Goal: Transaction & Acquisition: Book appointment/travel/reservation

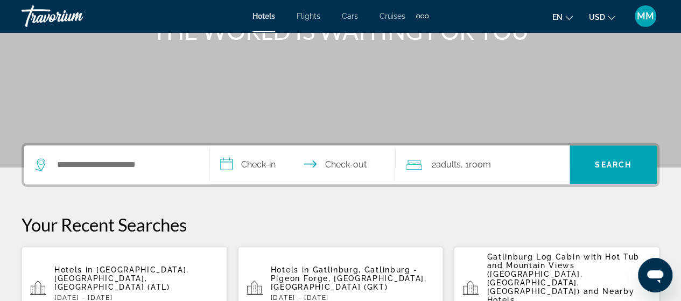
scroll to position [215, 0]
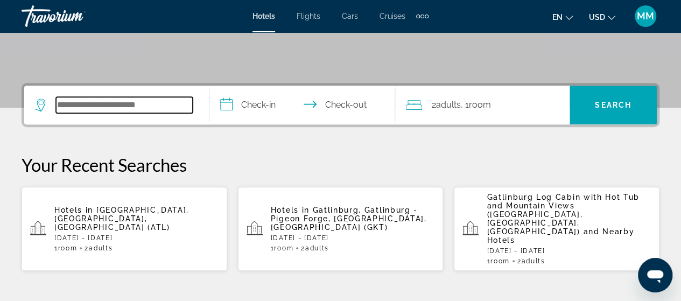
click at [128, 101] on input "Search widget" at bounding box center [124, 105] width 137 height 16
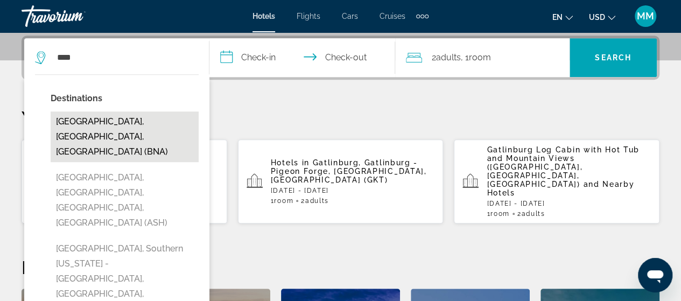
click at [125, 121] on button "[GEOGRAPHIC_DATA], [GEOGRAPHIC_DATA], [GEOGRAPHIC_DATA] (BNA)" at bounding box center [125, 136] width 148 height 51
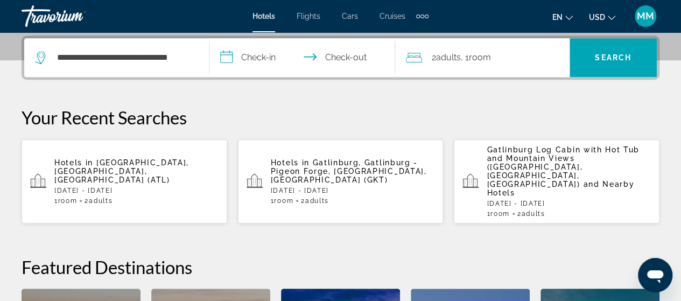
click at [257, 53] on input "**********" at bounding box center [304, 59] width 190 height 42
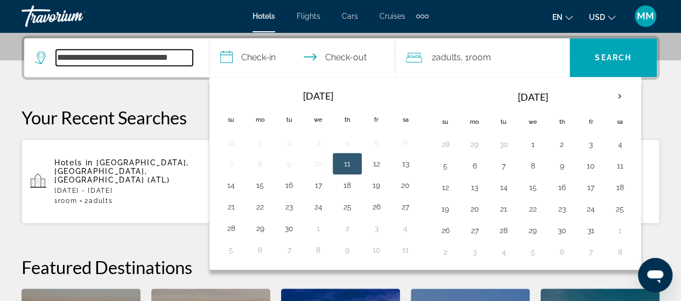
click at [78, 57] on input "**********" at bounding box center [124, 58] width 137 height 16
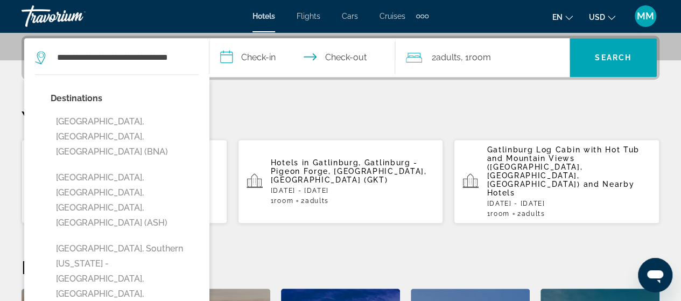
click at [195, 57] on div "**********" at bounding box center [116, 57] width 163 height 39
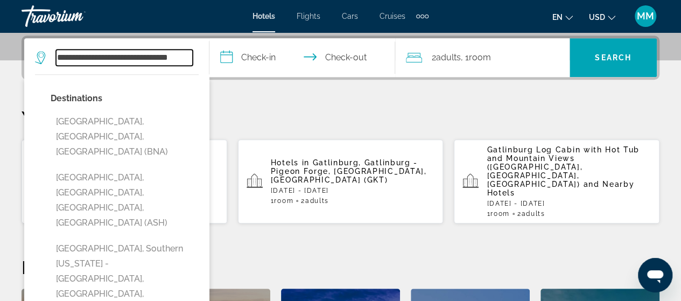
drag, startPoint x: 94, startPoint y: 58, endPoint x: 41, endPoint y: 56, distance: 52.8
click at [41, 56] on div "**********" at bounding box center [114, 58] width 158 height 16
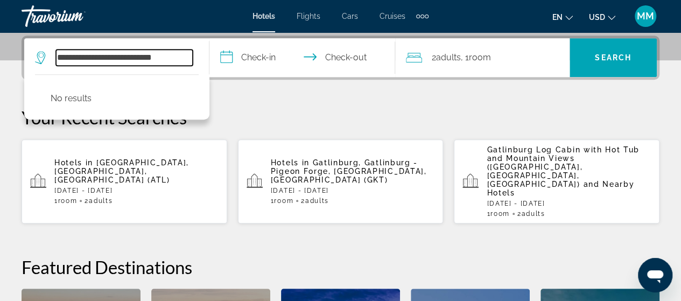
type input "**********"
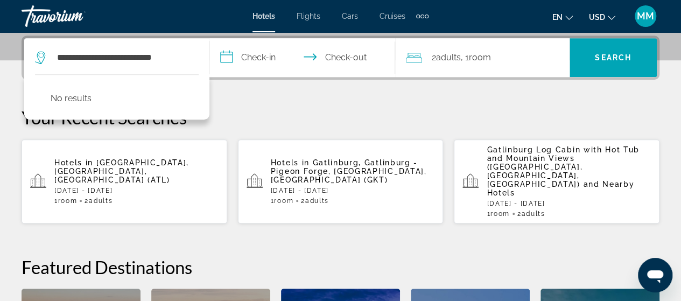
click at [318, 168] on p "Hotels in [GEOGRAPHIC_DATA], Gatlinburg - Pigeon Forge, [GEOGRAPHIC_DATA], [GEO…" at bounding box center [353, 171] width 164 height 26
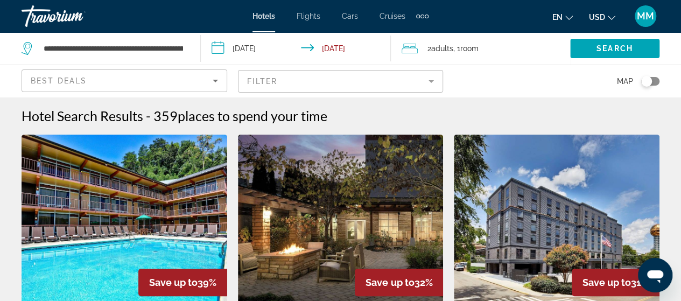
click at [265, 51] on input "**********" at bounding box center [298, 50] width 194 height 36
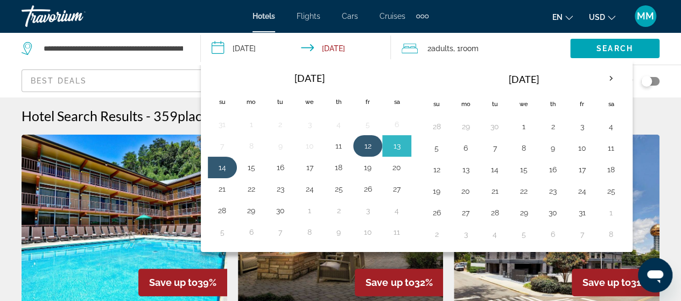
click at [372, 146] on button "12" at bounding box center [367, 145] width 17 height 15
click at [395, 149] on button "13" at bounding box center [396, 145] width 17 height 15
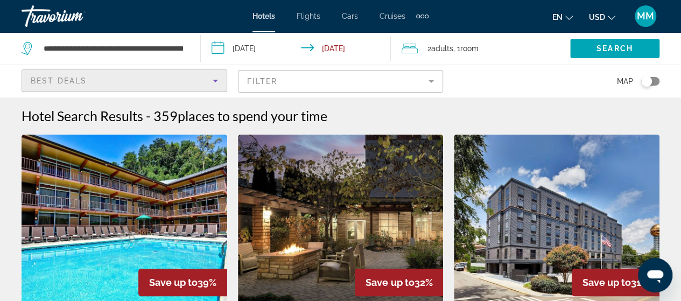
click at [215, 78] on icon "Sort by" at bounding box center [215, 80] width 13 height 13
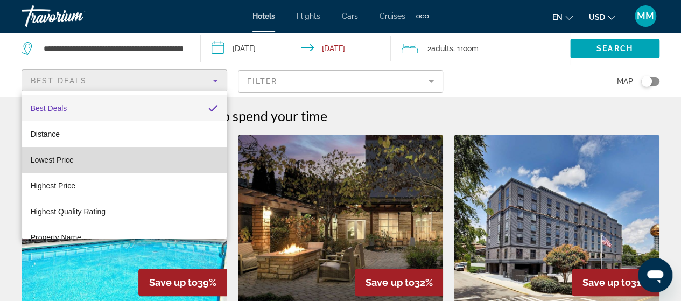
click at [147, 152] on mat-option "Lowest Price" at bounding box center [124, 160] width 205 height 26
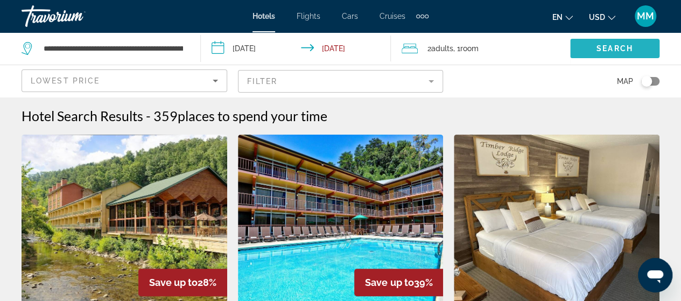
click at [612, 50] on span "Search" at bounding box center [615, 48] width 37 height 9
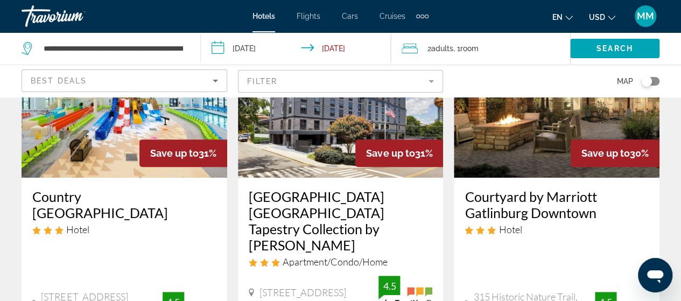
scroll to position [108, 0]
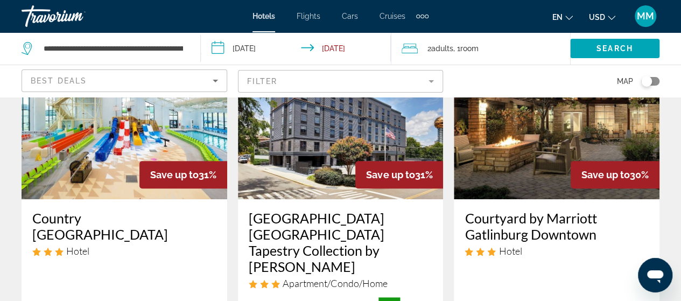
click at [352, 48] on input "**********" at bounding box center [298, 50] width 194 height 36
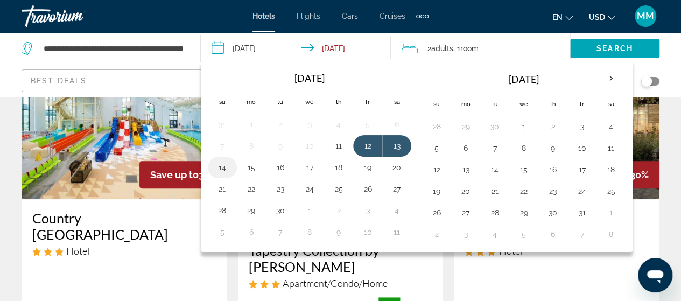
click at [222, 164] on button "14" at bounding box center [222, 167] width 17 height 15
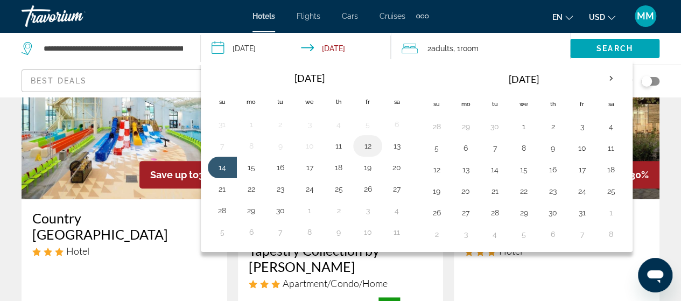
click at [366, 148] on button "12" at bounding box center [367, 145] width 17 height 15
type input "**********"
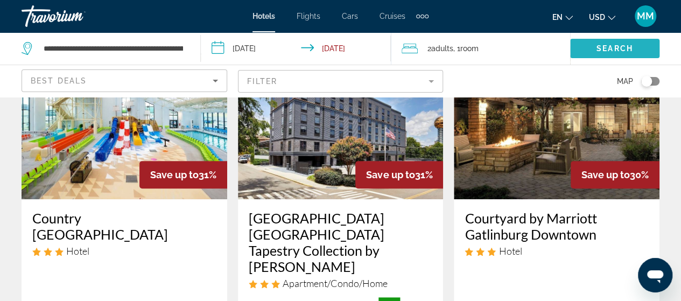
click at [628, 49] on span "Search" at bounding box center [615, 48] width 37 height 9
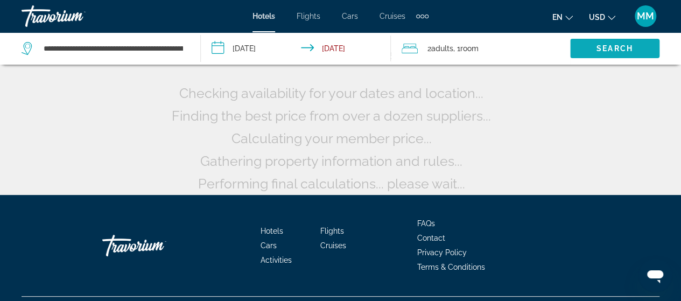
scroll to position [0, 0]
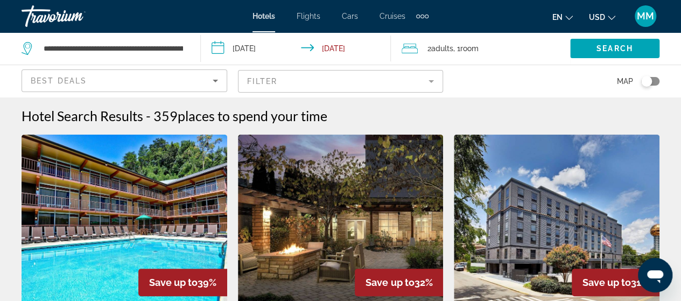
click at [211, 78] on icon "Sort by" at bounding box center [215, 80] width 13 height 13
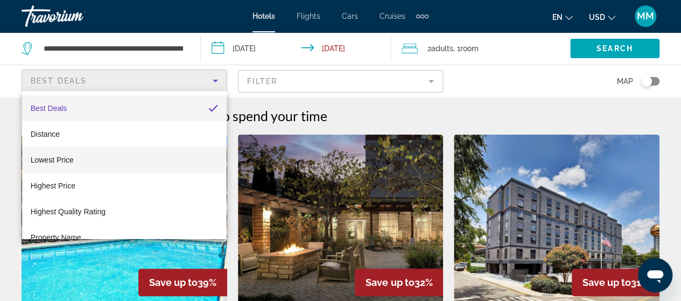
click at [104, 158] on mat-option "Lowest Price" at bounding box center [124, 160] width 205 height 26
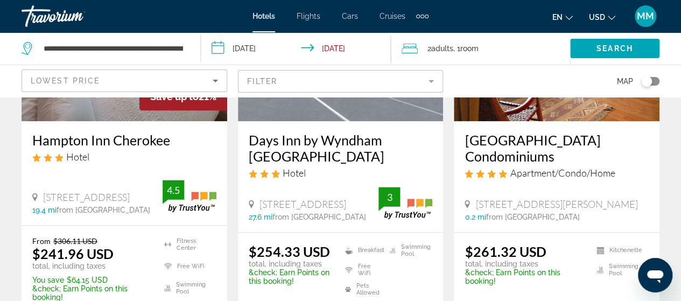
scroll to position [592, 0]
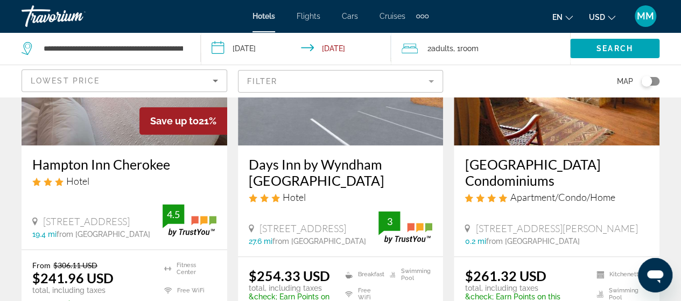
click at [258, 143] on img "Main content" at bounding box center [341, 59] width 206 height 172
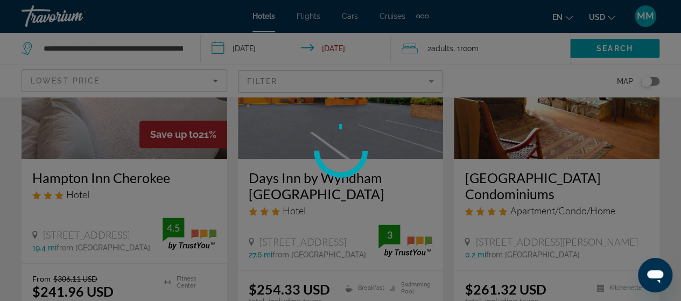
scroll to position [582, 0]
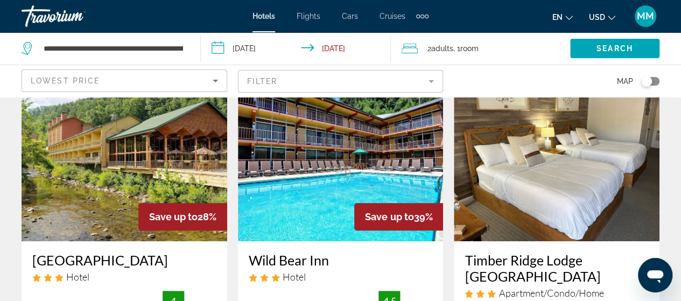
scroll to position [54, 0]
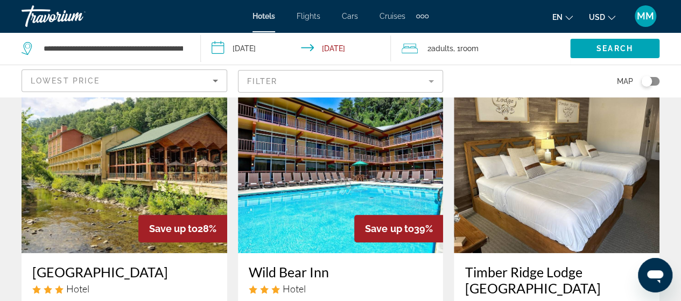
click at [604, 203] on img "Main content" at bounding box center [557, 167] width 206 height 172
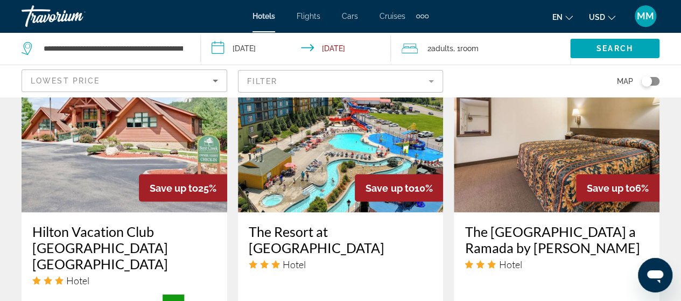
scroll to position [915, 0]
click at [548, 161] on img "Main content" at bounding box center [557, 126] width 206 height 172
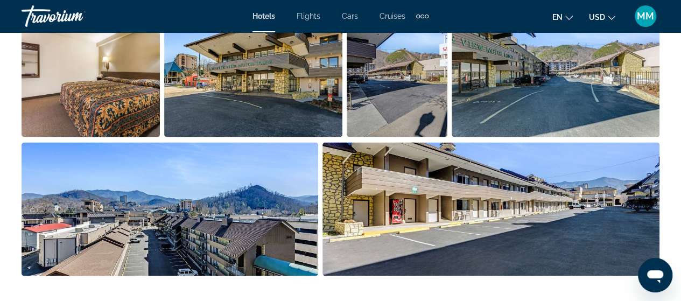
scroll to position [808, 0]
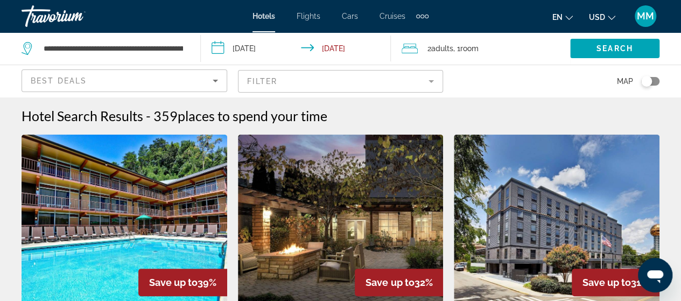
click at [350, 203] on img "Main content" at bounding box center [341, 221] width 206 height 172
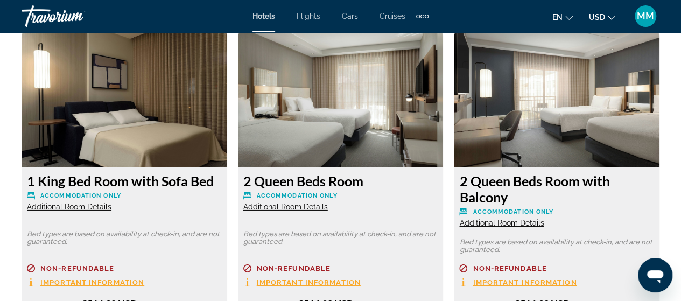
scroll to position [1669, 0]
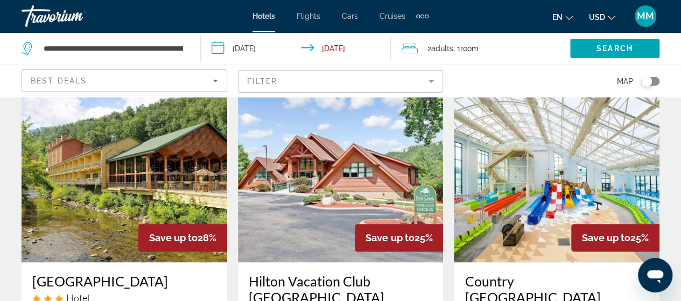
scroll to position [485, 0]
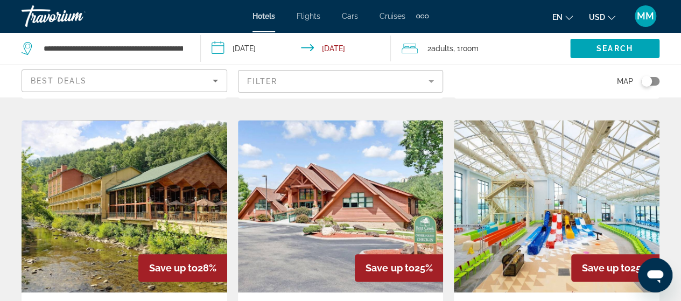
click at [605, 174] on img "Main content" at bounding box center [557, 206] width 206 height 172
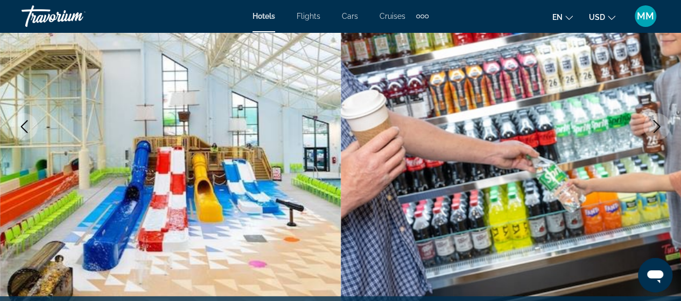
scroll to position [215, 0]
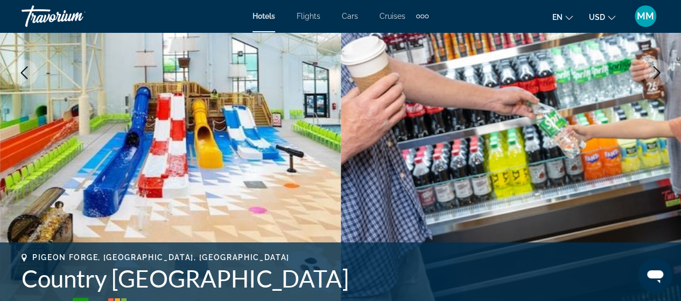
click at [658, 74] on icon "Next image" at bounding box center [657, 72] width 7 height 13
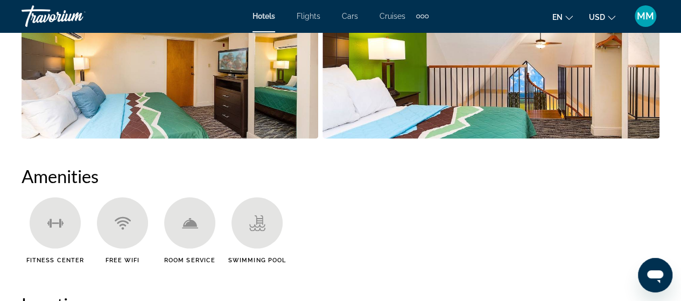
scroll to position [808, 0]
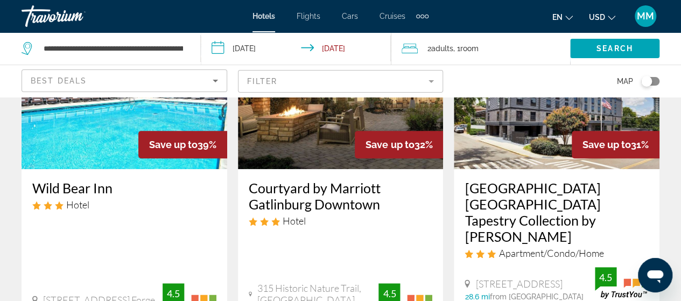
scroll to position [162, 0]
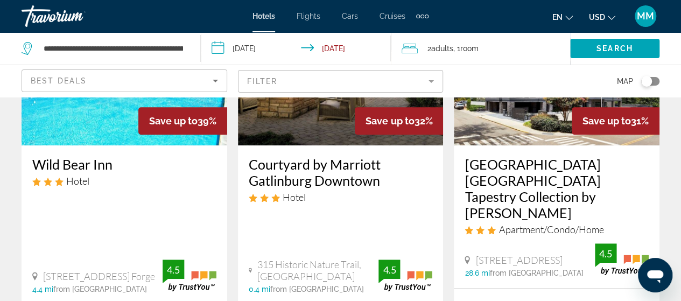
click at [326, 164] on h3 "Courtyard by Marriott Gatlinburg Downtown" at bounding box center [341, 172] width 184 height 32
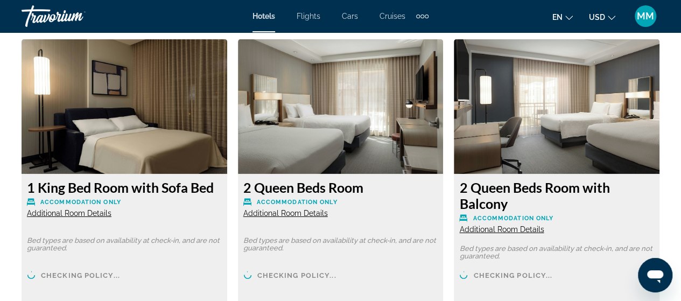
scroll to position [1669, 0]
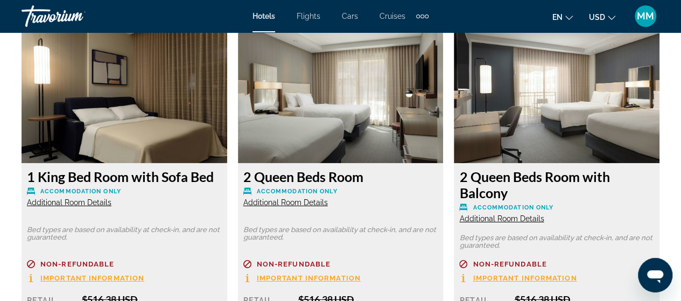
click at [103, 135] on img "Main content" at bounding box center [125, 96] width 206 height 135
click at [116, 125] on img "Main content" at bounding box center [125, 96] width 206 height 135
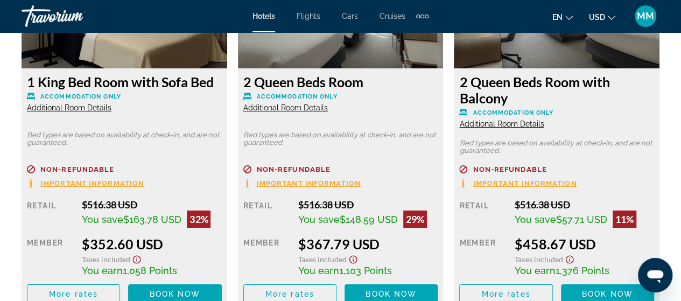
scroll to position [1831, 0]
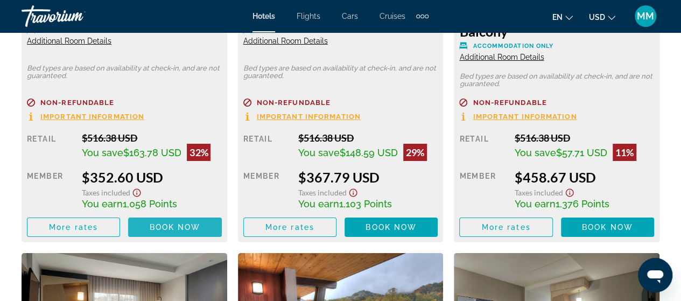
click at [167, 230] on span "Book now" at bounding box center [175, 227] width 51 height 9
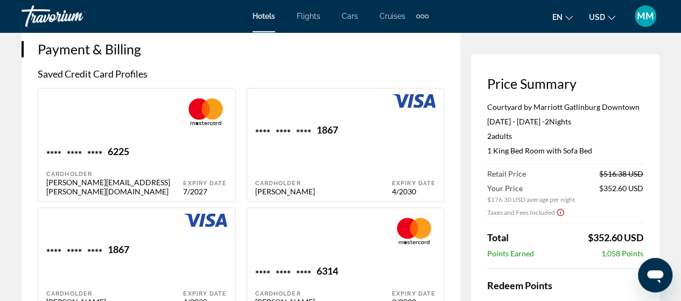
scroll to position [861, 0]
